Goal: Information Seeking & Learning: Find specific fact

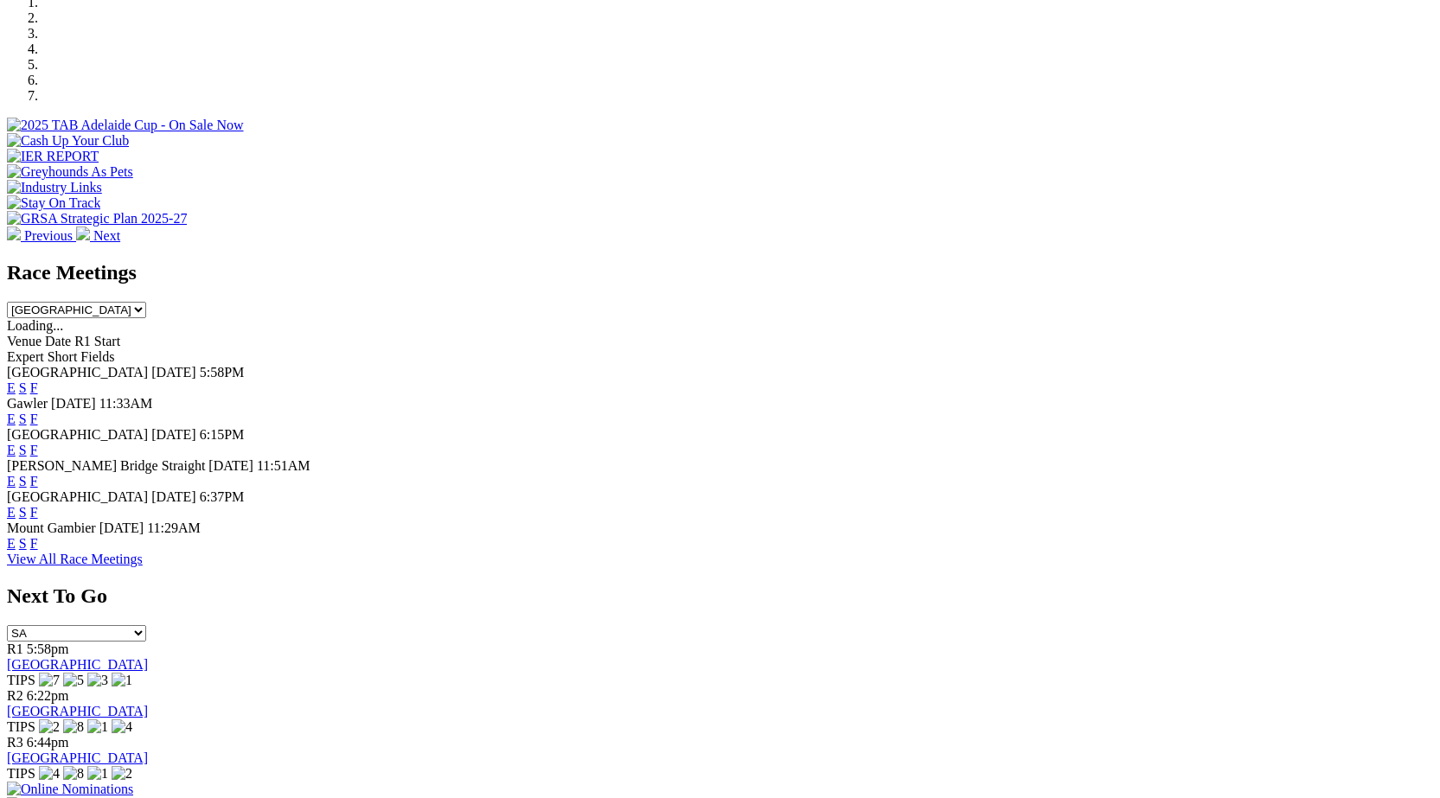
scroll to position [556, 0]
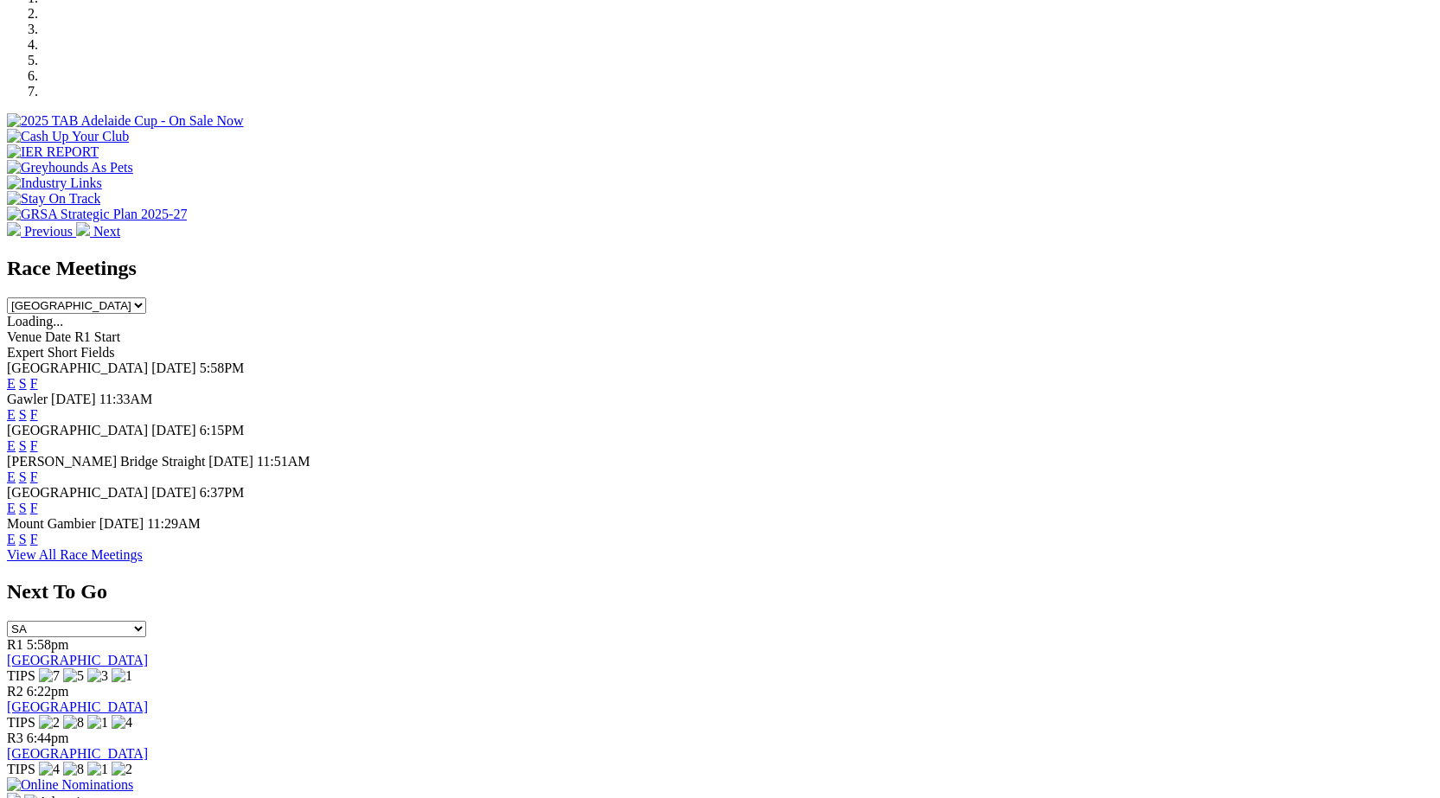
click at [38, 439] on link "F" at bounding box center [34, 446] width 8 height 15
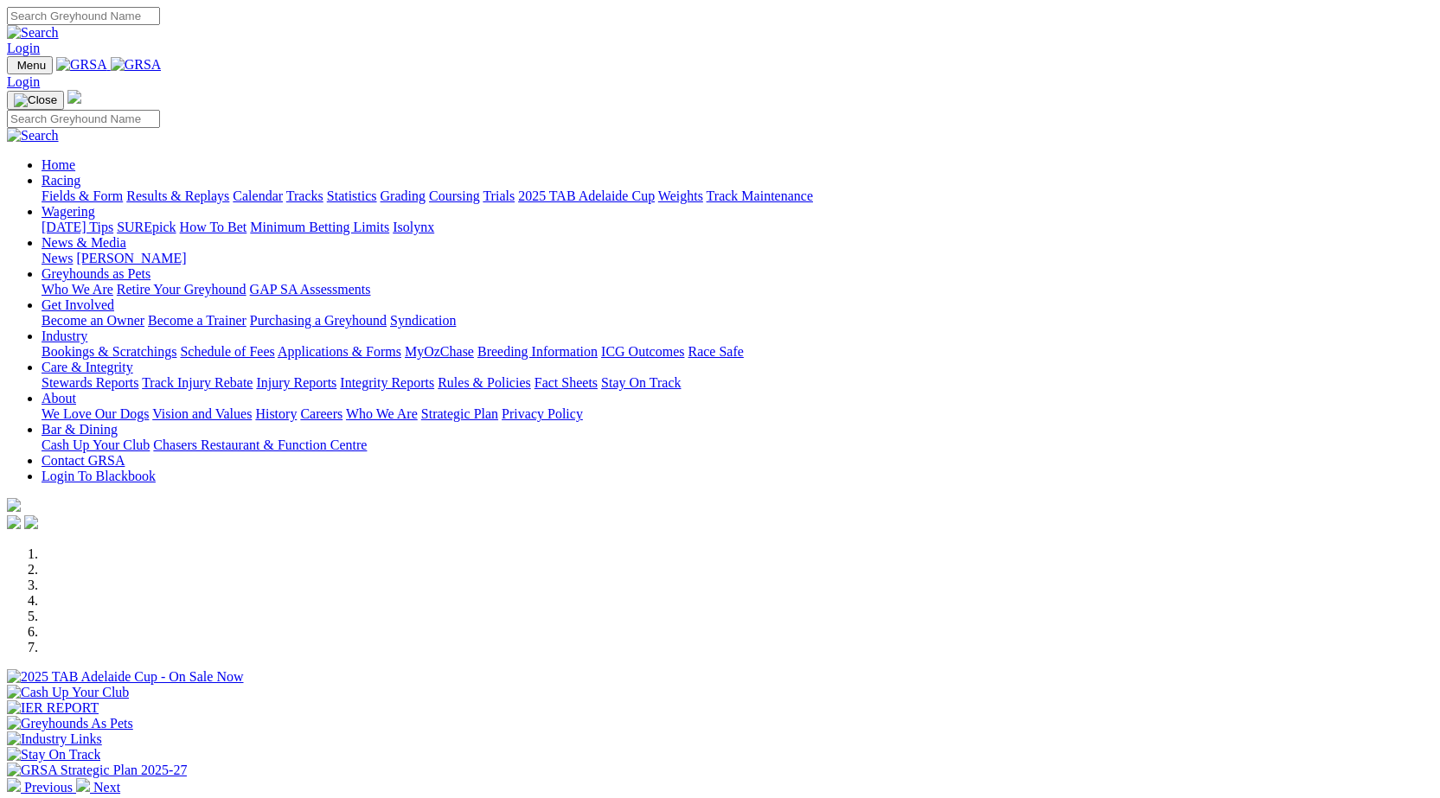
click at [434, 375] on link "Integrity Reports" at bounding box center [387, 382] width 94 height 15
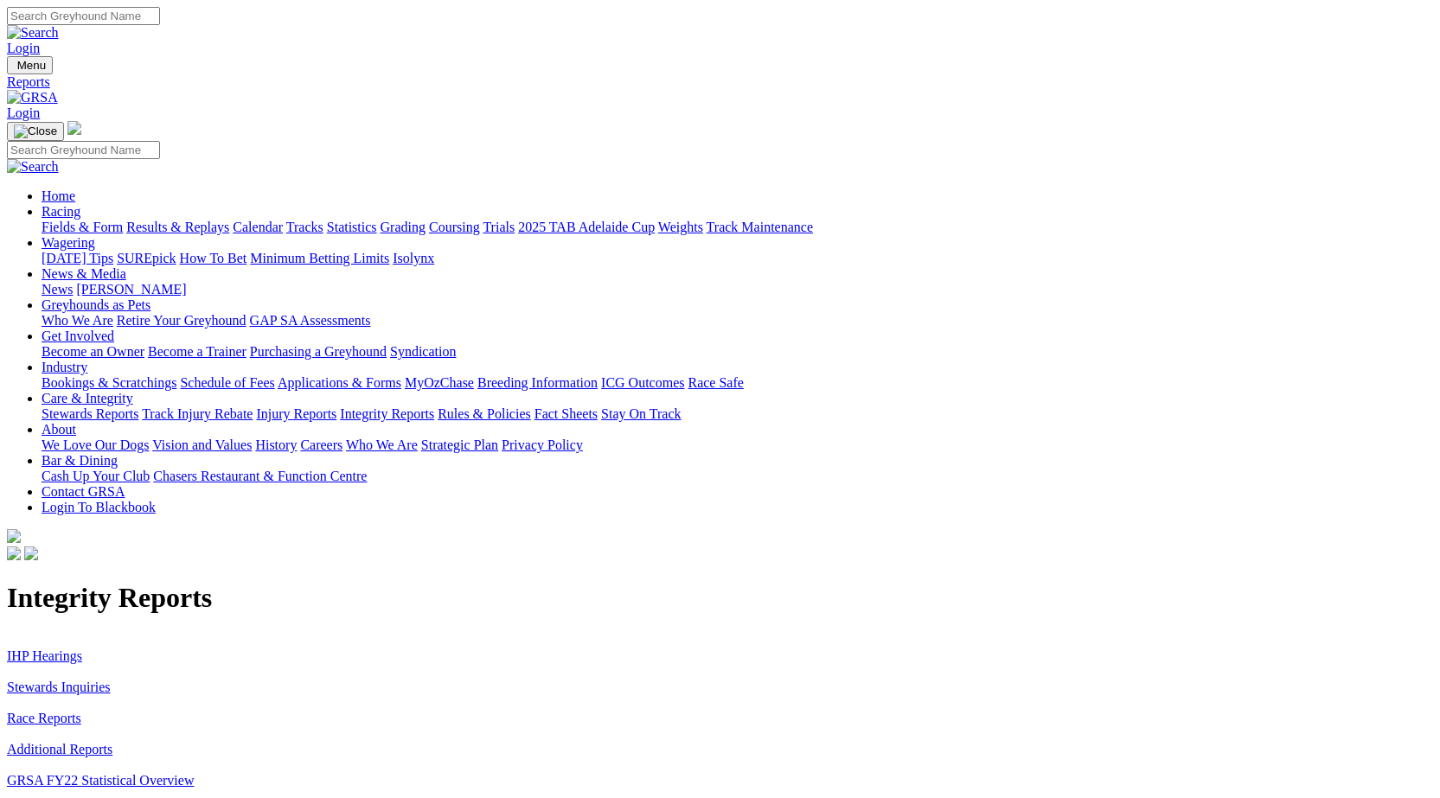
click at [111, 680] on link "Stewards Inquiries" at bounding box center [59, 687] width 104 height 15
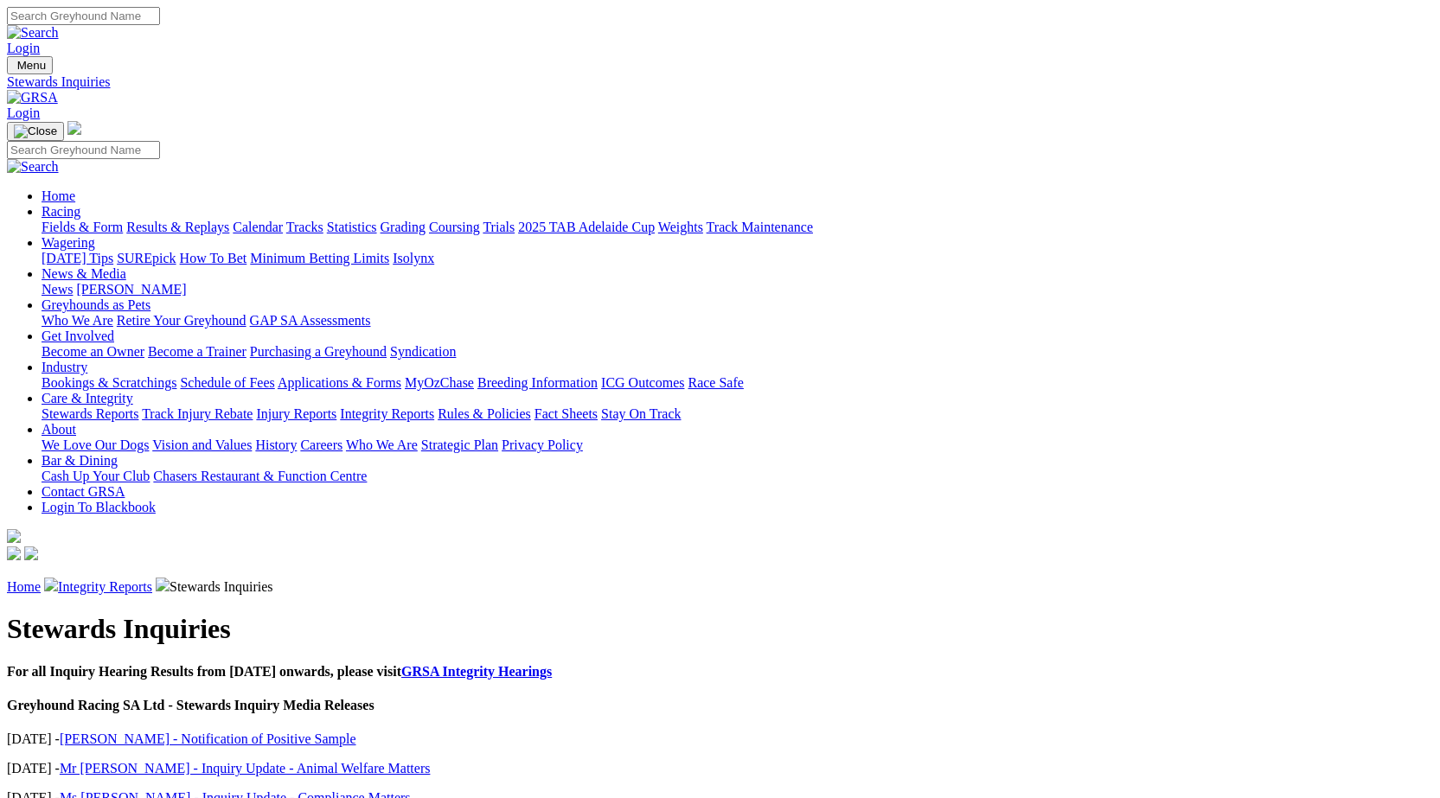
click at [356, 732] on link "Miss Di Wilson - Notification of Positive Sample" at bounding box center [208, 739] width 297 height 15
click at [434, 407] on link "Integrity Reports" at bounding box center [387, 414] width 94 height 15
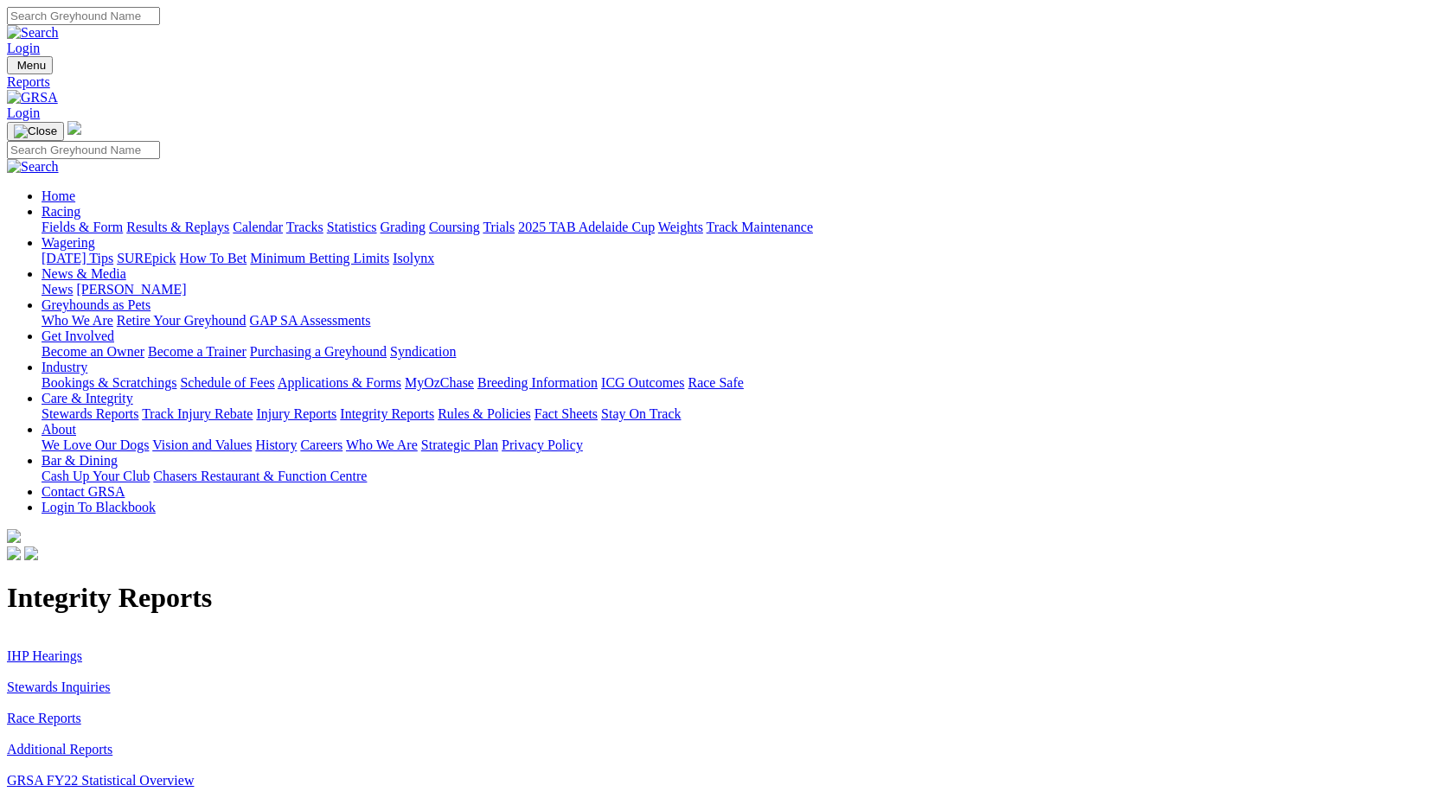
click at [82, 649] on link "IHP Hearings" at bounding box center [44, 656] width 75 height 15
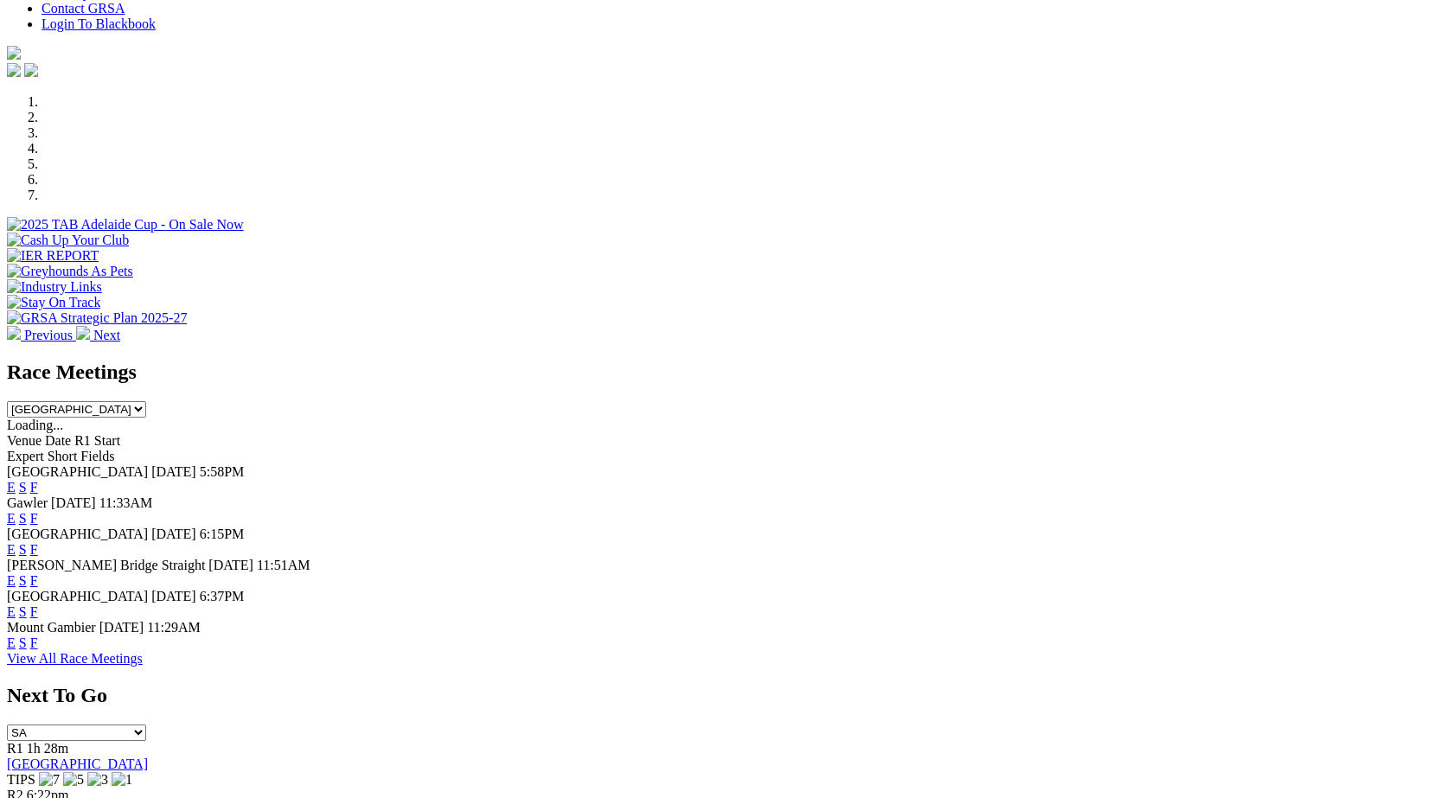
scroll to position [447, 0]
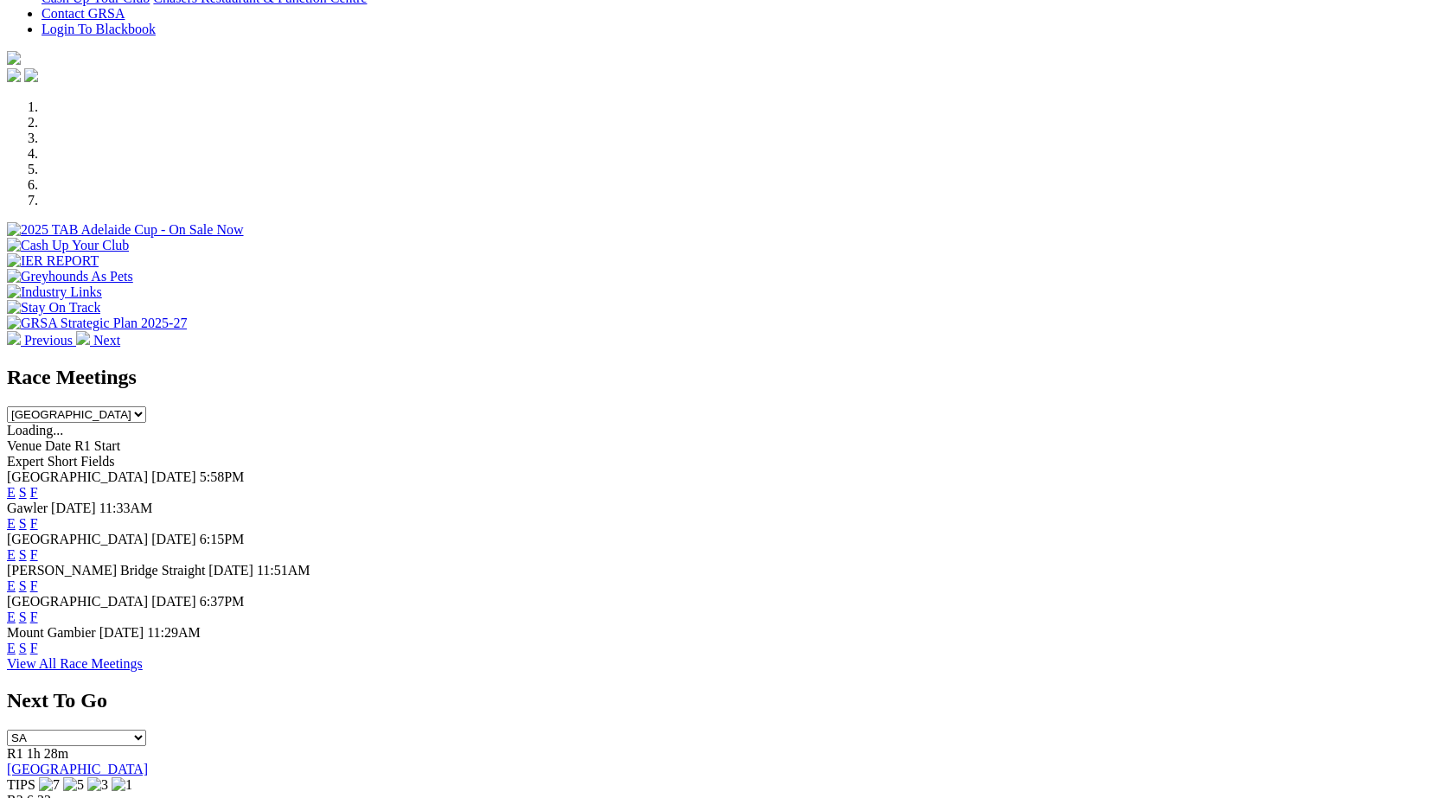
click at [38, 516] on link "F" at bounding box center [34, 523] width 8 height 15
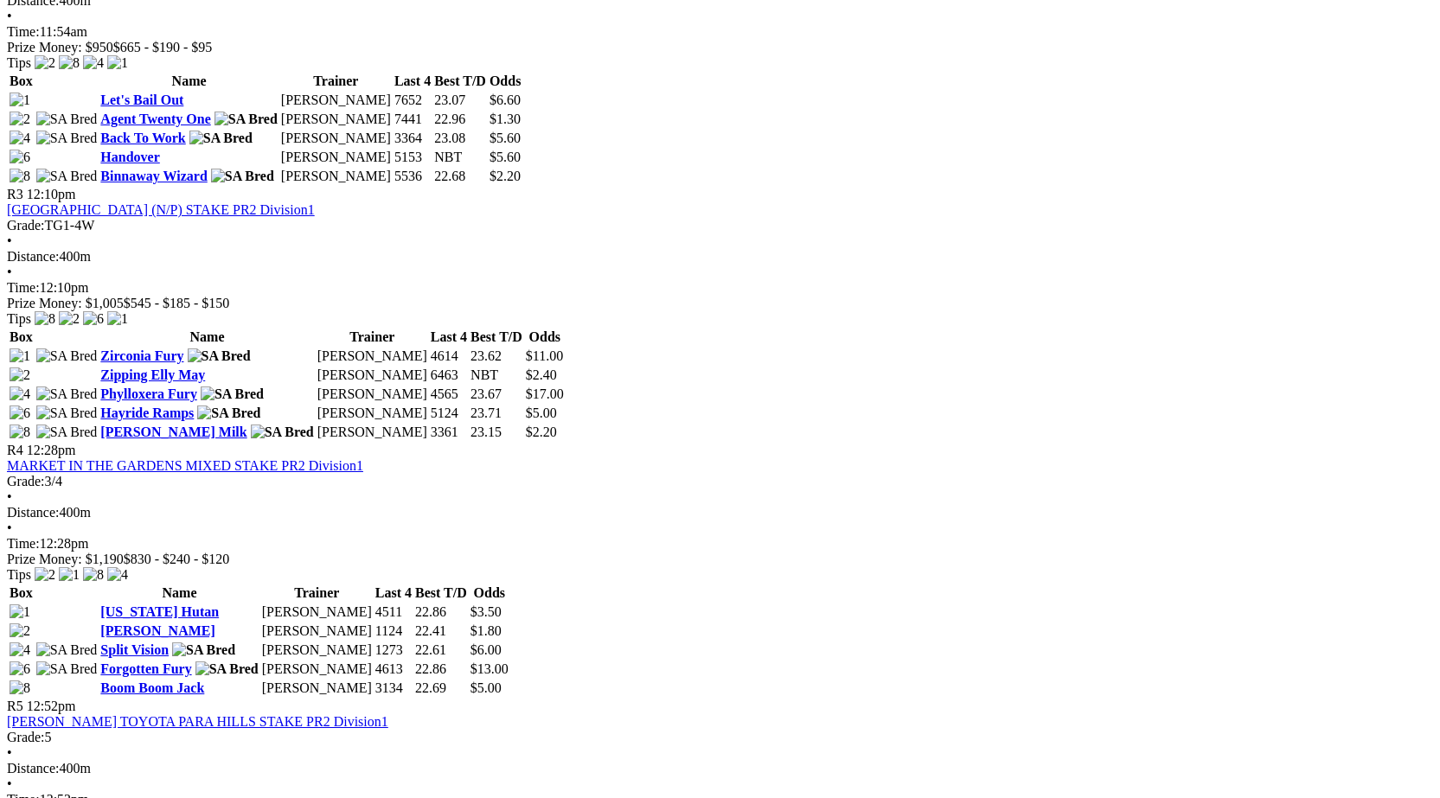
scroll to position [1167, 0]
